Goal: Task Accomplishment & Management: Complete application form

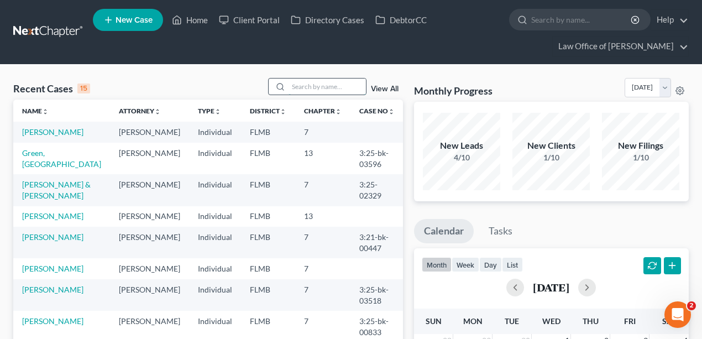
click at [343, 80] on input "search" at bounding box center [327, 87] width 77 height 16
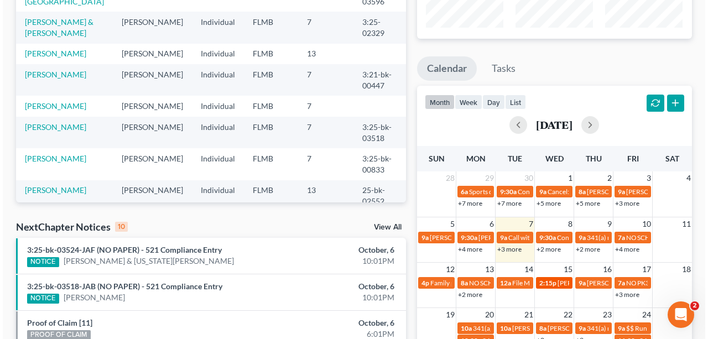
scroll to position [221, 0]
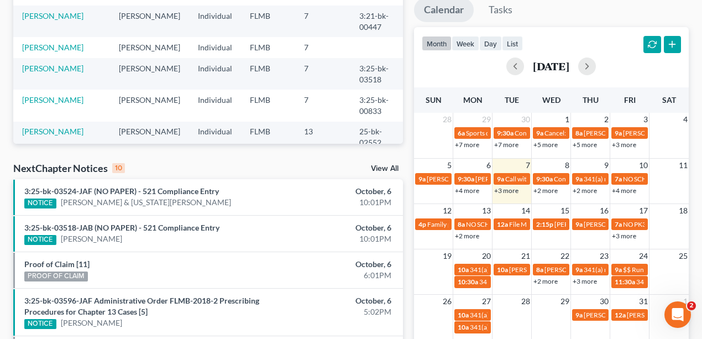
click at [510, 189] on link "+3 more" at bounding box center [506, 190] width 24 height 8
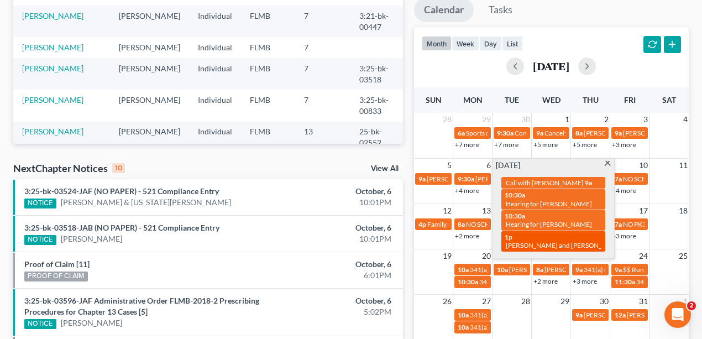
click at [531, 238] on div "1p [PERSON_NAME] and [PERSON_NAME] will discussion" at bounding box center [553, 241] width 97 height 17
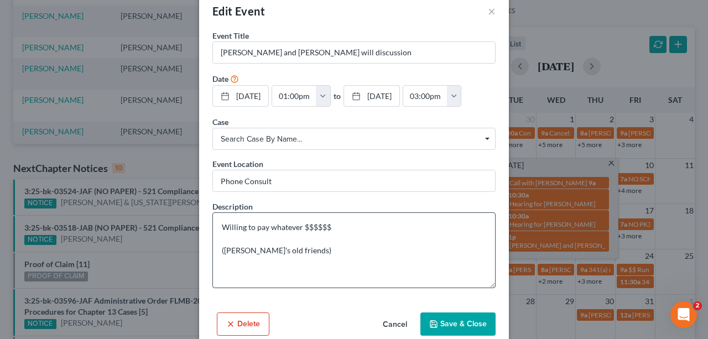
scroll to position [38, 0]
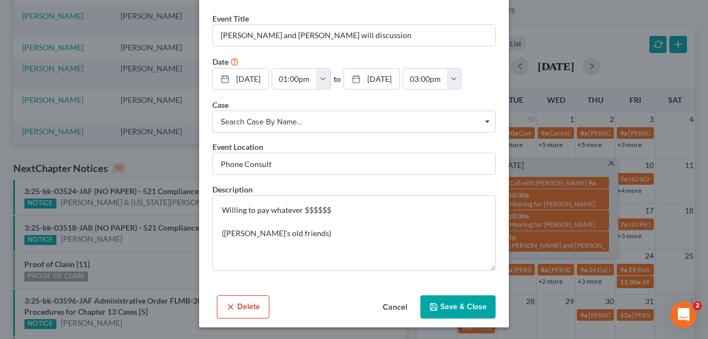
click at [456, 307] on button "Save & Close" at bounding box center [457, 306] width 75 height 23
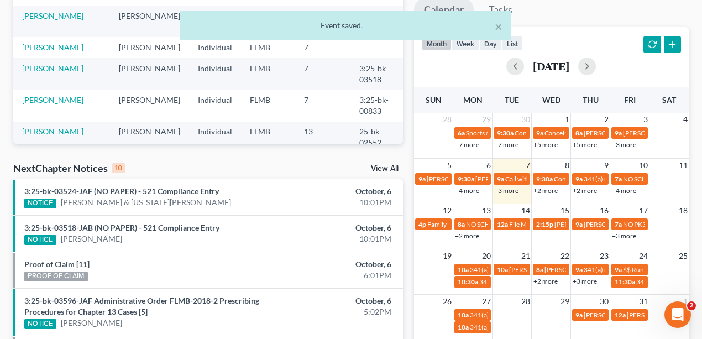
click at [509, 187] on link "+3 more" at bounding box center [506, 190] width 24 height 8
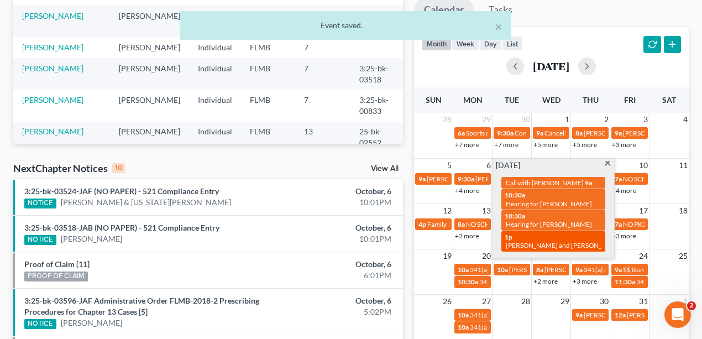
click at [542, 238] on div "1p [PERSON_NAME] and [PERSON_NAME] will discussion" at bounding box center [553, 241] width 97 height 17
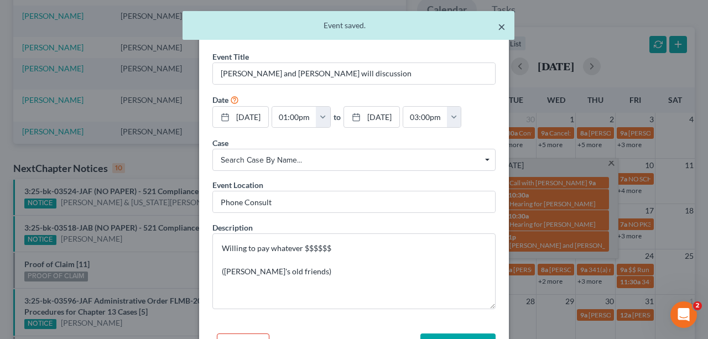
click at [502, 25] on div "Edit Event ×" at bounding box center [354, 32] width 310 height 38
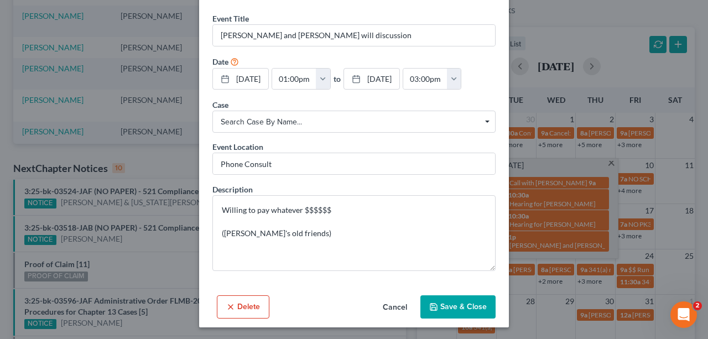
click at [464, 305] on button "Save & Close" at bounding box center [457, 306] width 75 height 23
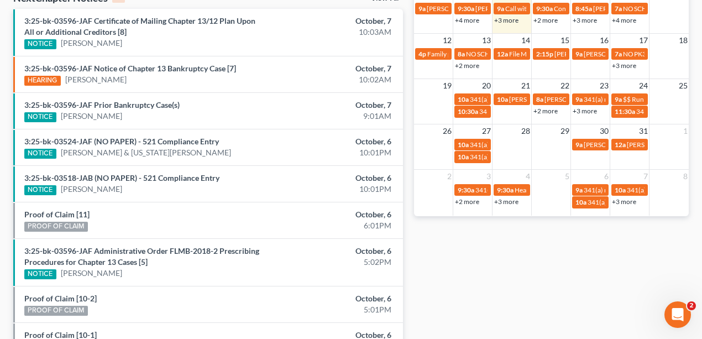
click at [509, 22] on link "+3 more" at bounding box center [506, 20] width 24 height 8
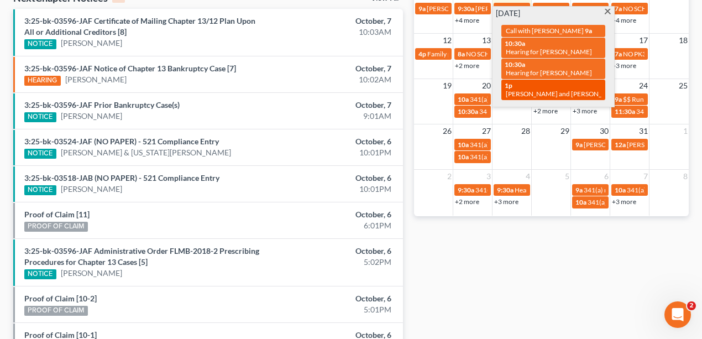
click at [534, 84] on div "1p [PERSON_NAME] and [PERSON_NAME] will discussion" at bounding box center [553, 89] width 97 height 17
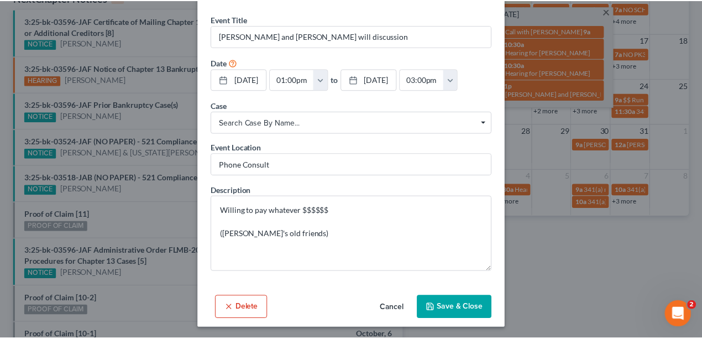
scroll to position [38, 0]
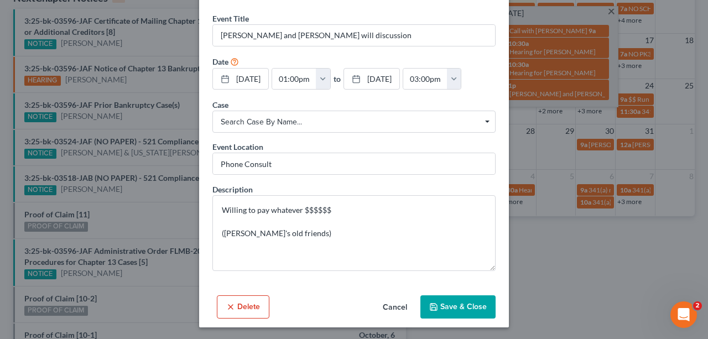
click at [478, 309] on button "Save & Close" at bounding box center [457, 306] width 75 height 23
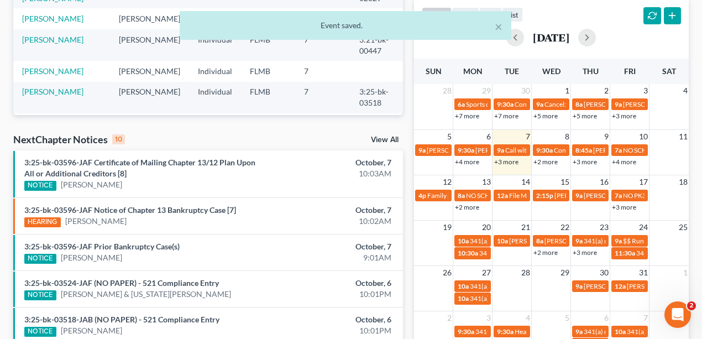
scroll to position [60, 0]
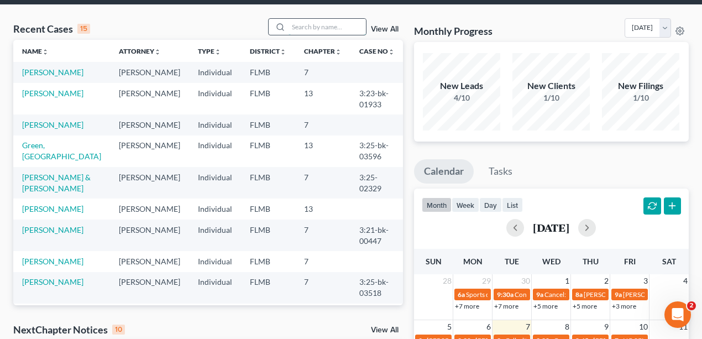
click at [332, 29] on input "search" at bounding box center [327, 27] width 77 height 16
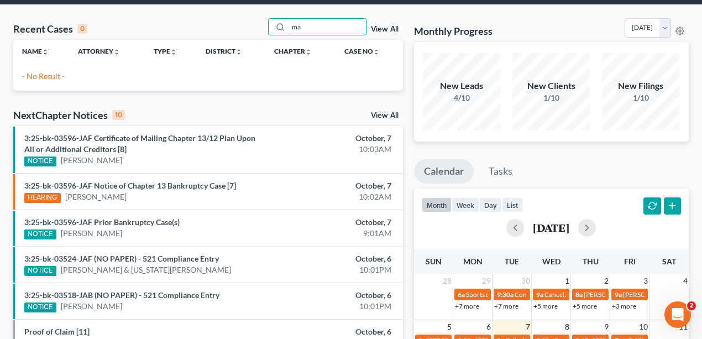
type input "m"
type input "d"
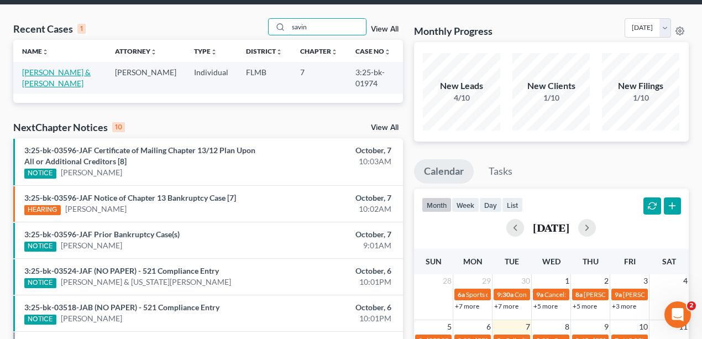
type input "savin"
click at [35, 80] on link "Savino, Steven & Mallozzi, Donna" at bounding box center [56, 77] width 69 height 20
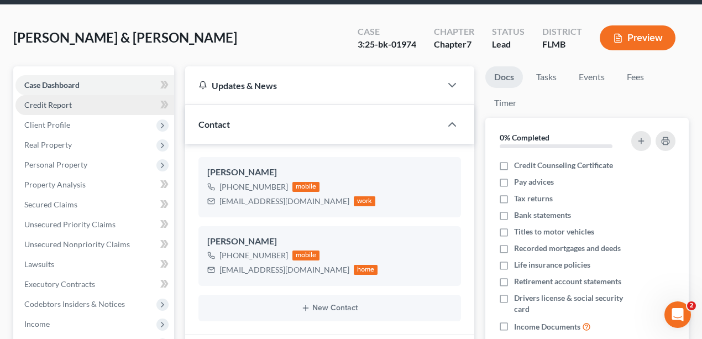
click at [70, 109] on link "Credit Report" at bounding box center [94, 105] width 159 height 20
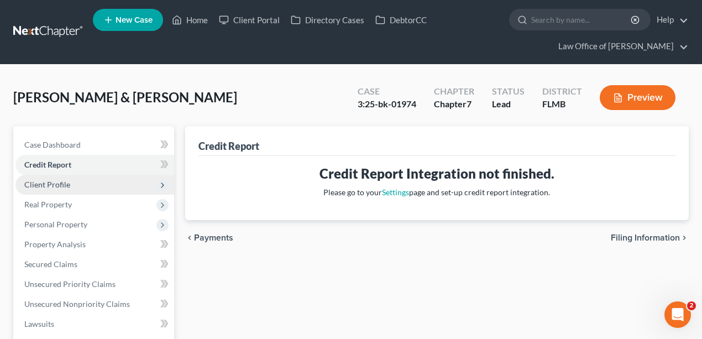
click at [63, 180] on span "Client Profile" at bounding box center [47, 184] width 46 height 9
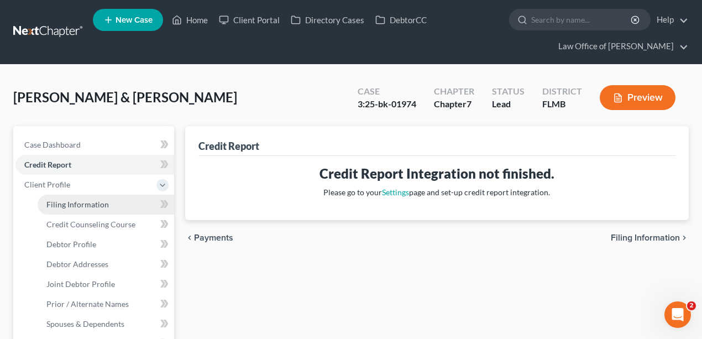
click at [75, 201] on span "Filing Information" at bounding box center [77, 204] width 62 height 9
select select "0"
select select "3"
select select "1"
select select "0"
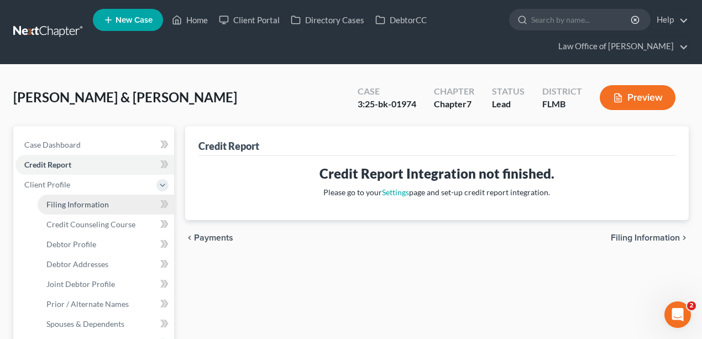
select select "15"
select select "9"
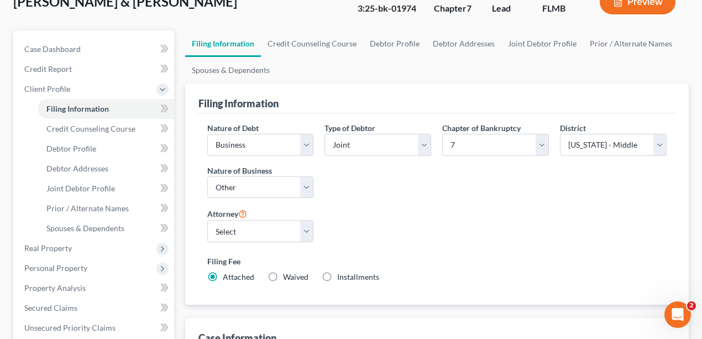
scroll to position [295, 0]
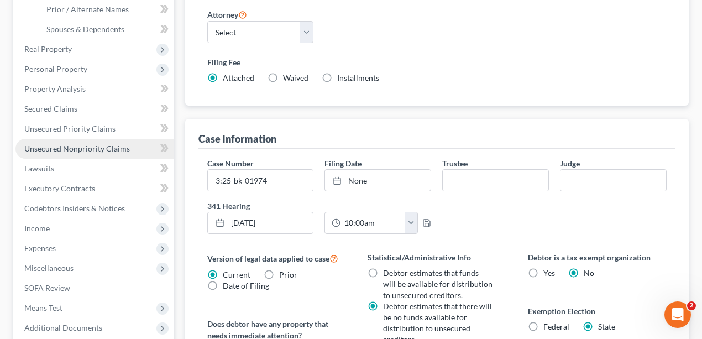
click at [73, 147] on span "Unsecured Nonpriority Claims" at bounding box center [77, 148] width 106 height 9
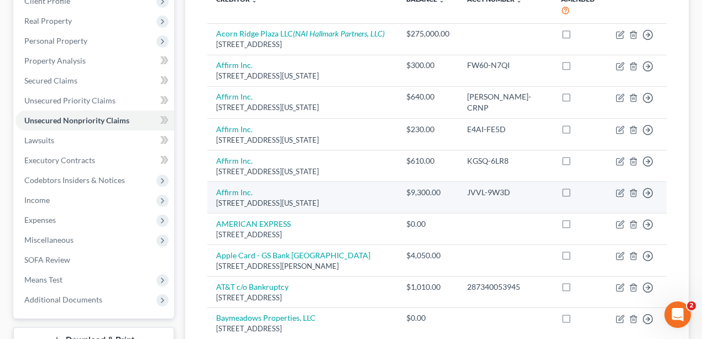
scroll to position [184, 0]
